Goal: Information Seeking & Learning: Learn about a topic

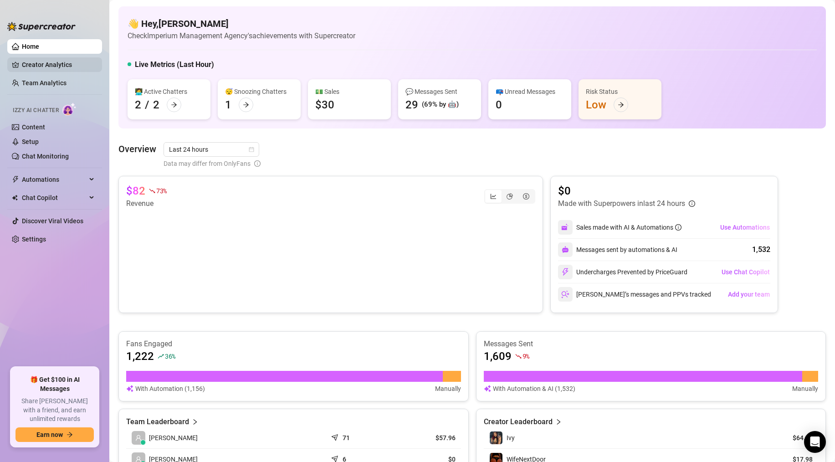
click at [56, 64] on link "Creator Analytics" at bounding box center [58, 64] width 73 height 15
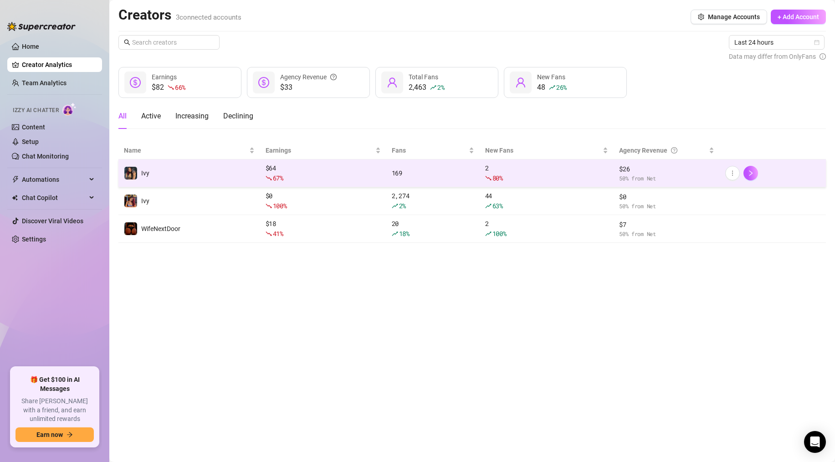
click at [367, 172] on div "$ 64 67 %" at bounding box center [323, 173] width 115 height 20
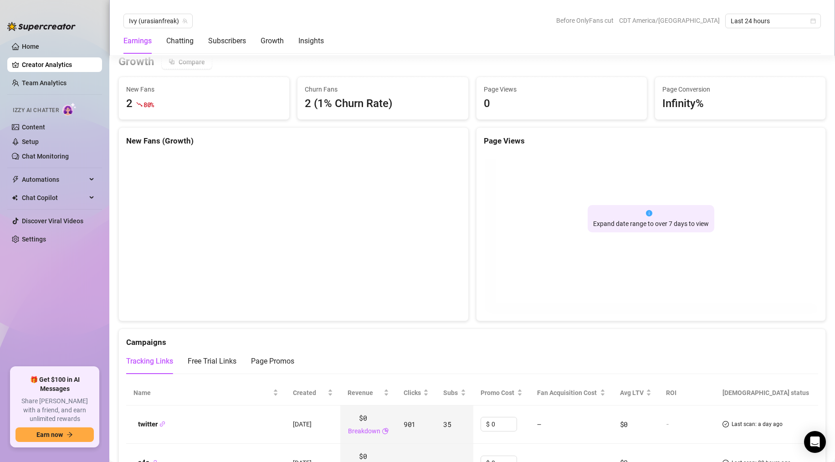
scroll to position [803, 0]
click at [39, 48] on link "Home" at bounding box center [30, 46] width 17 height 7
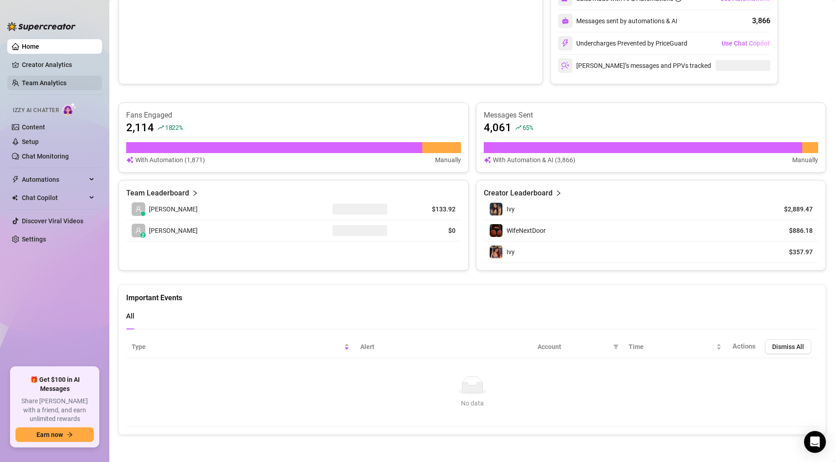
click at [52, 83] on link "Team Analytics" at bounding box center [44, 82] width 45 height 7
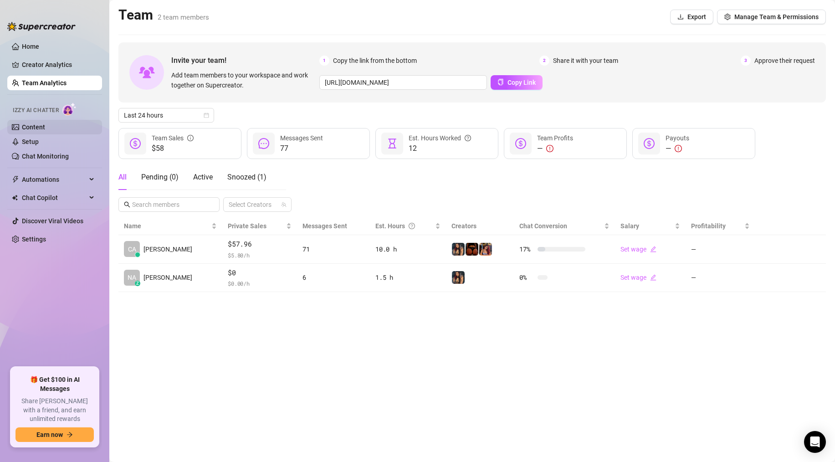
click at [45, 123] on link "Content" at bounding box center [33, 126] width 23 height 7
